Goal: Task Accomplishment & Management: Manage account settings

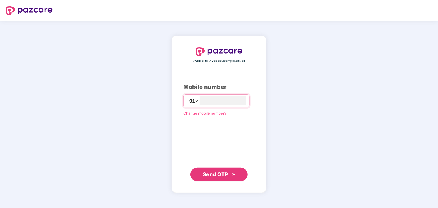
type input "**********"
click at [218, 171] on span "Send OTP" at bounding box center [219, 174] width 33 height 8
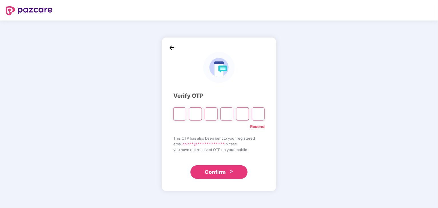
paste input "*"
type input "*"
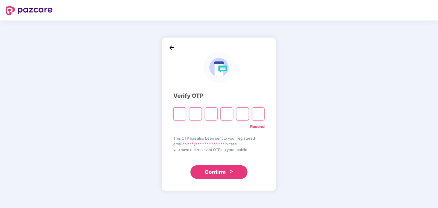
type input "*"
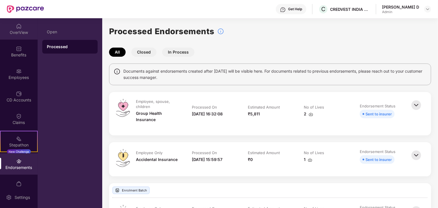
click at [19, 30] on div "OverView" at bounding box center [19, 33] width 38 height 6
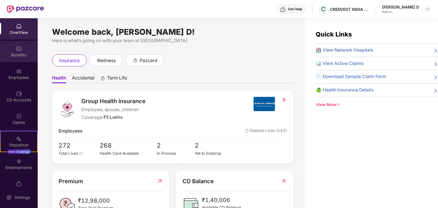
click at [21, 58] on div "Benefits" at bounding box center [19, 51] width 38 height 21
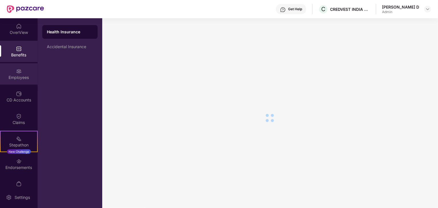
click at [19, 71] on img at bounding box center [19, 72] width 6 height 6
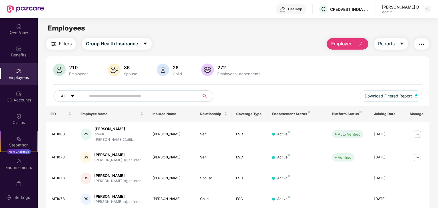
click at [360, 43] on img "button" at bounding box center [360, 44] width 7 height 7
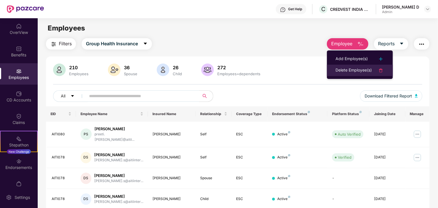
click at [358, 68] on div "Delete Employee(s)" at bounding box center [354, 70] width 36 height 7
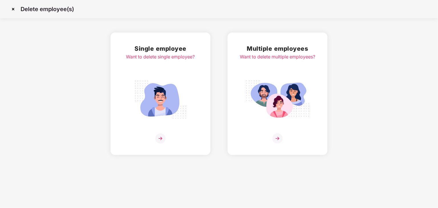
click at [279, 139] on img at bounding box center [277, 139] width 10 height 10
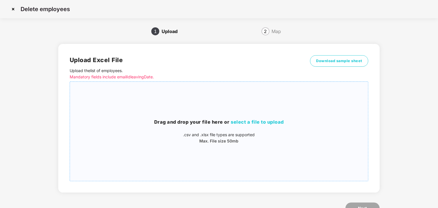
click at [260, 124] on span "select a file to upload" at bounding box center [257, 122] width 53 height 6
click at [331, 61] on span "Download sample sheet" at bounding box center [339, 61] width 46 height 6
click at [13, 11] on img at bounding box center [13, 9] width 9 height 9
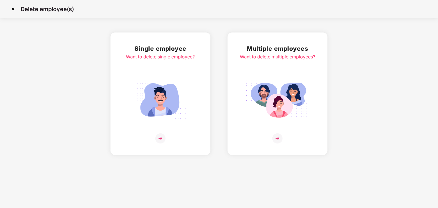
click at [273, 132] on div "Multiple employees Want to delete multiple employees?" at bounding box center [277, 94] width 75 height 100
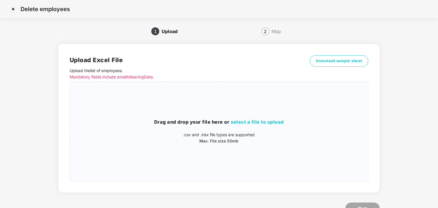
click at [14, 7] on img at bounding box center [13, 9] width 9 height 9
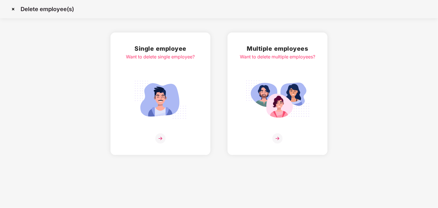
click at [15, 9] on img at bounding box center [13, 9] width 9 height 9
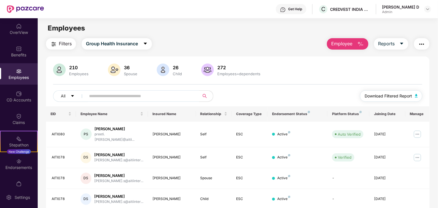
click at [417, 94] on img "button" at bounding box center [416, 95] width 3 height 3
click at [391, 42] on span "Reports" at bounding box center [386, 43] width 17 height 7
click at [423, 46] on img "button" at bounding box center [421, 44] width 7 height 7
click at [303, 52] on div "Filters Group Health Insurance Employee Reports 210 Employees 36 Spouse 26 Chil…" at bounding box center [237, 197] width 383 height 318
click at [398, 42] on button "Reports" at bounding box center [391, 43] width 34 height 11
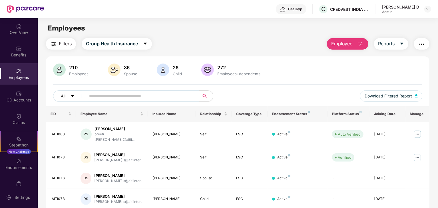
click at [292, 65] on div "210 Employees 36 Spouse 26 Child 272 Employees+dependents" at bounding box center [237, 71] width 369 height 14
click at [362, 39] on button "Employee" at bounding box center [347, 43] width 41 height 11
click at [388, 45] on span "Reports" at bounding box center [386, 43] width 17 height 7
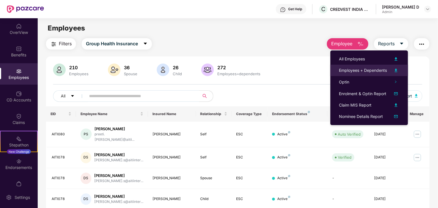
click at [396, 71] on img at bounding box center [396, 70] width 7 height 7
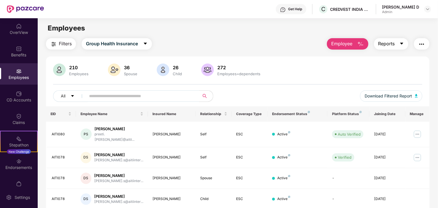
click at [399, 48] on button "Reports" at bounding box center [391, 43] width 34 height 11
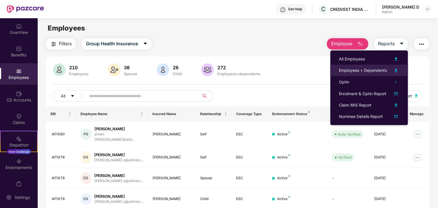
click at [395, 69] on img at bounding box center [396, 70] width 7 height 7
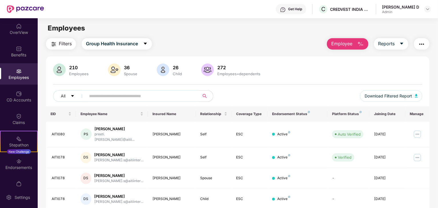
click at [364, 46] on button "Employee" at bounding box center [347, 43] width 41 height 11
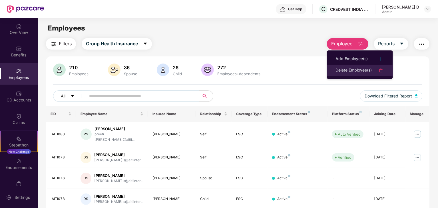
click at [356, 70] on div "Delete Employee(s)" at bounding box center [354, 70] width 36 height 7
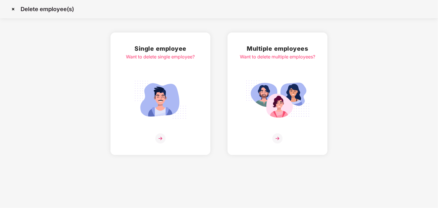
click at [174, 123] on div "Single employee Want to delete single employee?" at bounding box center [160, 94] width 69 height 100
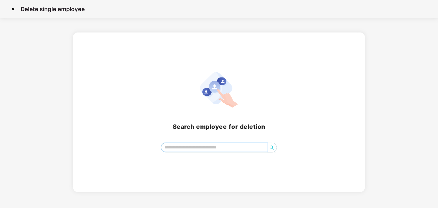
click at [200, 146] on input "search" at bounding box center [214, 147] width 106 height 9
click at [274, 147] on icon "search" at bounding box center [272, 148] width 5 height 5
type input "*"
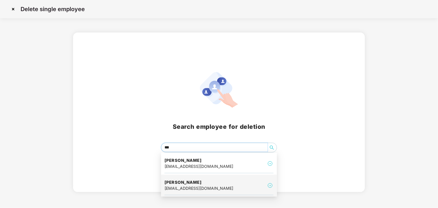
type input "***"
